Goal: Task Accomplishment & Management: Use online tool/utility

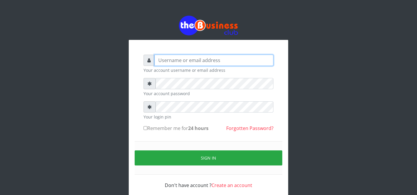
click at [178, 61] on input "text" at bounding box center [214, 60] width 119 height 11
type input "father"
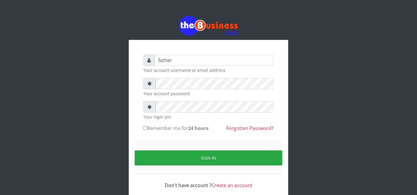
click at [166, 101] on form "father Your account username or email address Your account password Your login …" at bounding box center [209, 122] width 130 height 134
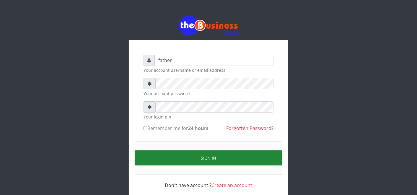
click at [207, 156] on button "Sign in" at bounding box center [209, 157] width 148 height 15
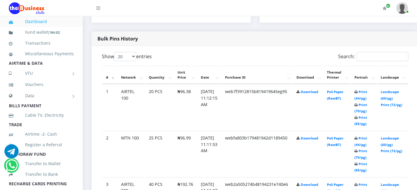
scroll to position [302, 0]
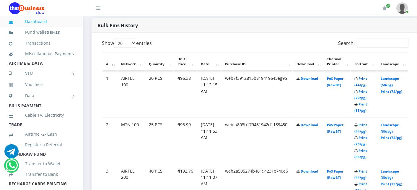
click at [367, 79] on link "Print (44/pg)" at bounding box center [361, 81] width 13 height 11
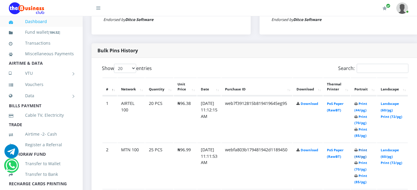
click at [368, 150] on link "Print (44/pg)" at bounding box center [361, 153] width 13 height 11
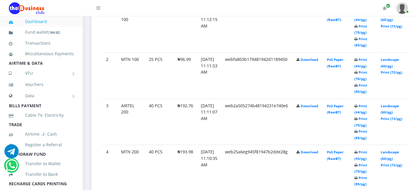
scroll to position [369, 0]
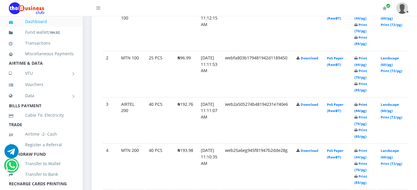
click at [368, 103] on link "Print (44/pg)" at bounding box center [361, 107] width 13 height 11
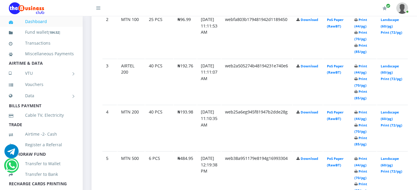
scroll to position [409, 0]
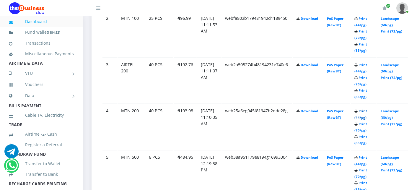
click at [368, 111] on link "Print (44/pg)" at bounding box center [361, 114] width 13 height 11
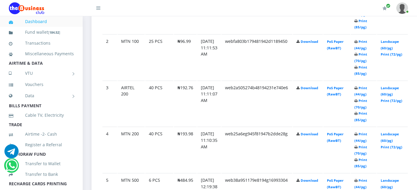
scroll to position [409, 0]
